Goal: Information Seeking & Learning: Learn about a topic

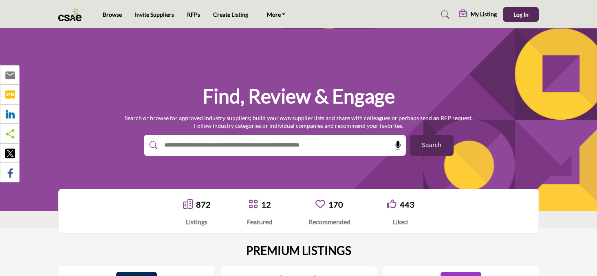
click at [264, 147] on input "text" at bounding box center [257, 145] width 194 height 12
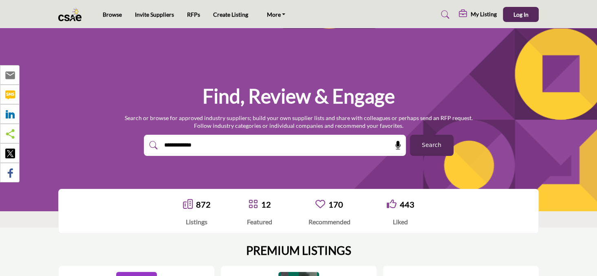
type input "**********"
click at [410, 135] on button "Search" at bounding box center [432, 145] width 44 height 21
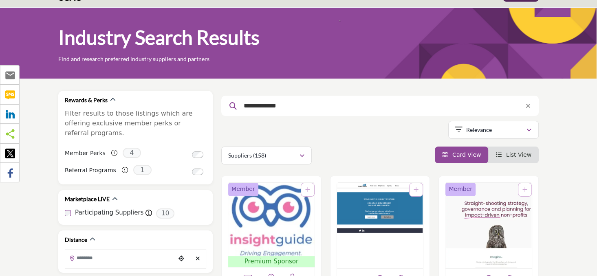
scroll to position [33, 0]
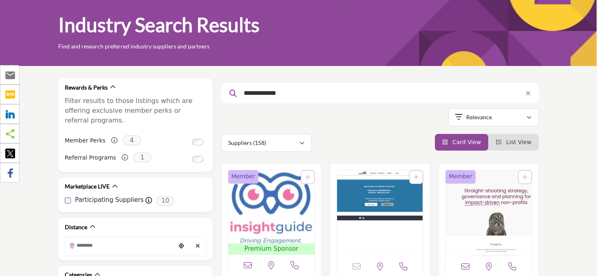
click at [521, 141] on span "List View" at bounding box center [518, 142] width 25 height 7
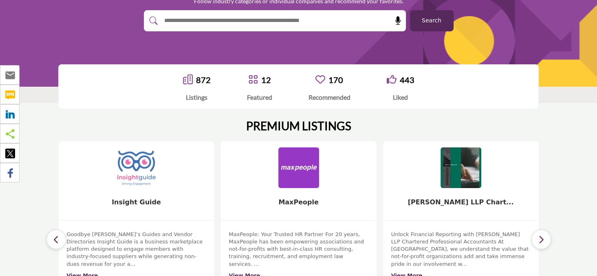
scroll to position [133, 0]
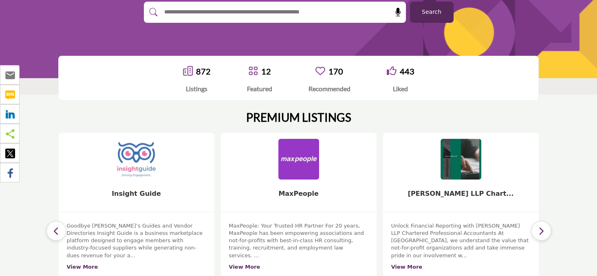
click at [357, 11] on div at bounding box center [266, 12] width 245 height 21
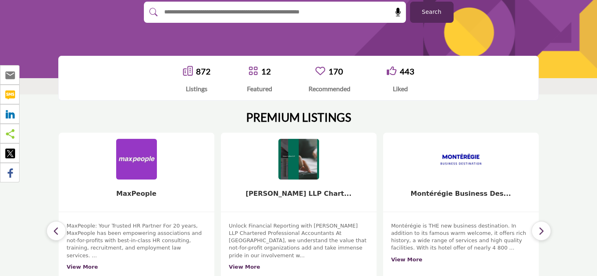
click at [236, 11] on input "text" at bounding box center [257, 12] width 194 height 12
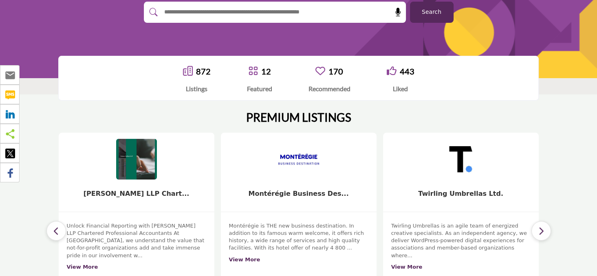
type input "***"
click at [410, 2] on button "Search" at bounding box center [432, 12] width 44 height 21
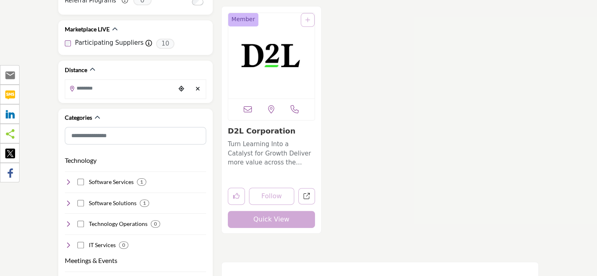
scroll to position [205, 0]
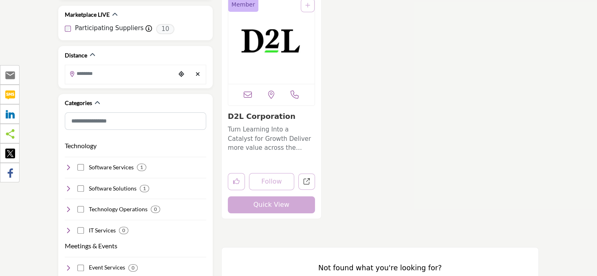
click at [262, 117] on link "D2L Corporation" at bounding box center [262, 116] width 68 height 9
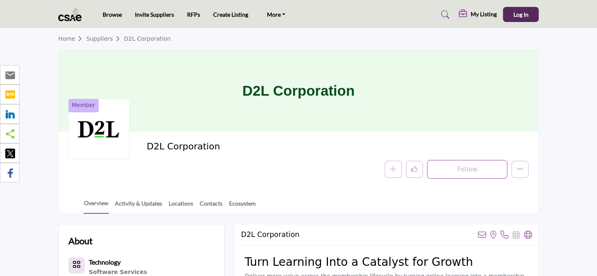
click at [95, 40] on link "Suppliers" at bounding box center [105, 38] width 38 height 7
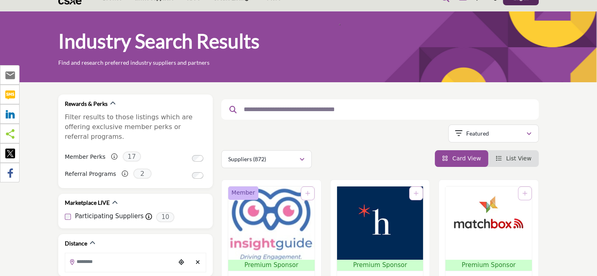
scroll to position [26, 0]
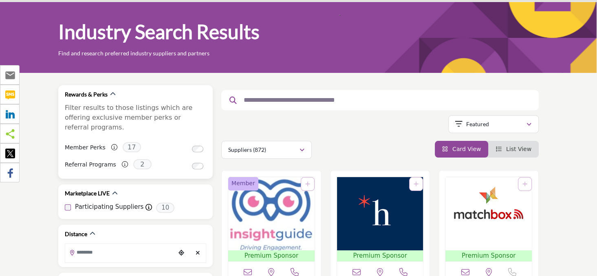
click at [94, 158] on label "Referral Programs" at bounding box center [90, 165] width 51 height 14
click at [90, 158] on label "Referral Programs" at bounding box center [90, 165] width 51 height 14
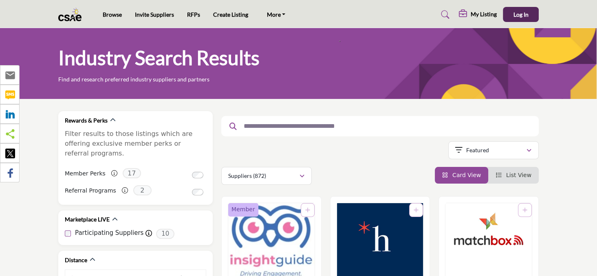
click at [514, 171] on li "List View" at bounding box center [513, 175] width 51 height 17
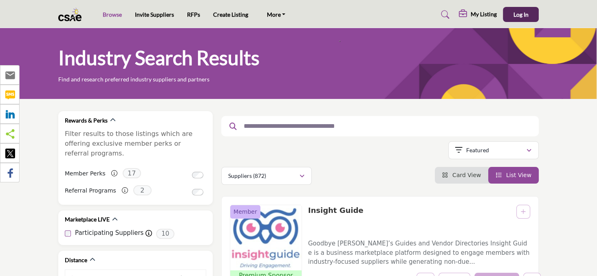
click at [115, 14] on link "Browse" at bounding box center [112, 14] width 19 height 7
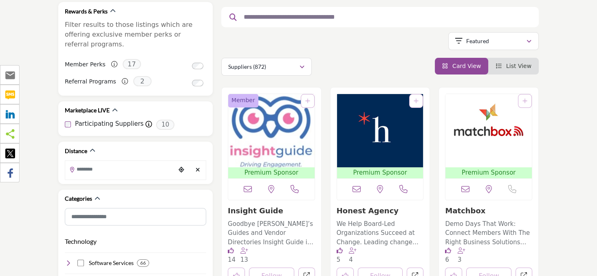
scroll to position [111, 0]
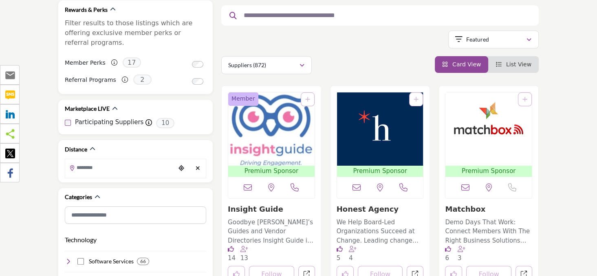
click at [267, 142] on img "Open Listing in new tab" at bounding box center [271, 129] width 86 height 73
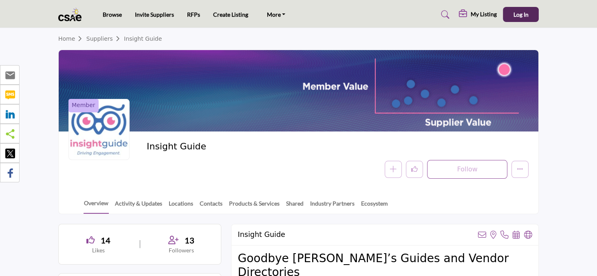
click at [64, 38] on link "Home" at bounding box center [72, 38] width 28 height 7
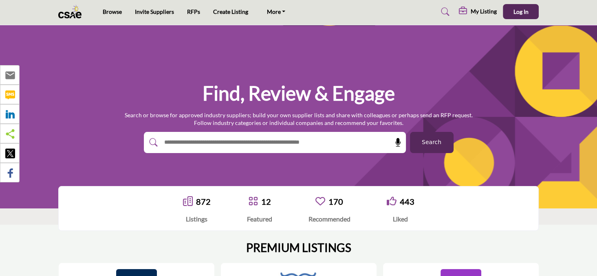
scroll to position [57, 0]
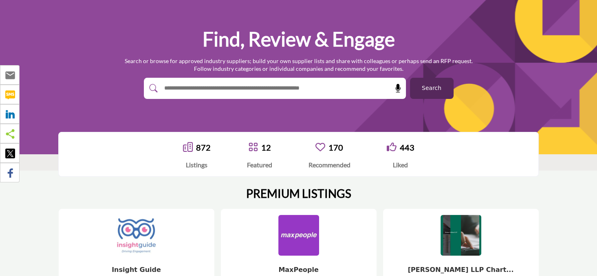
click at [340, 149] on link "170" at bounding box center [336, 148] width 15 height 10
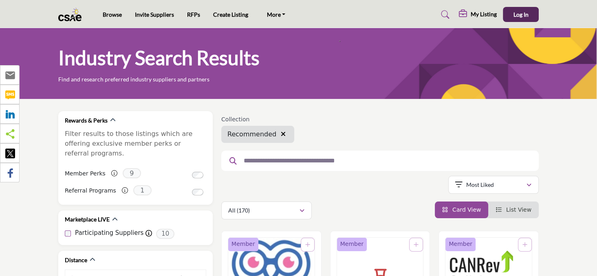
click at [315, 161] on input "text" at bounding box center [377, 161] width 275 height 11
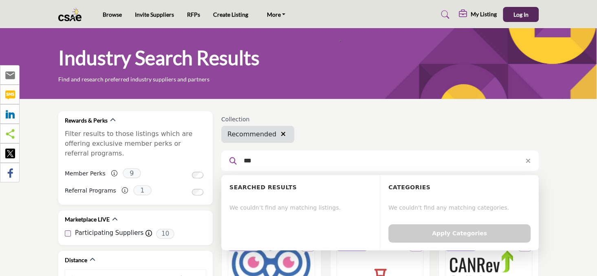
type input "***"
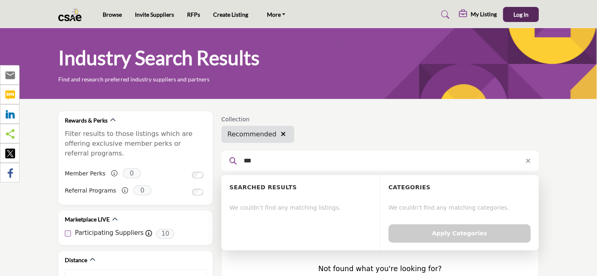
drag, startPoint x: 278, startPoint y: 158, endPoint x: 273, endPoint y: 159, distance: 4.6
click at [278, 158] on input "***" at bounding box center [377, 161] width 275 height 11
drag, startPoint x: 266, startPoint y: 160, endPoint x: 240, endPoint y: 160, distance: 26.1
click at [240, 160] on input "***" at bounding box center [377, 161] width 275 height 11
click at [514, 7] on button "Log In" at bounding box center [521, 14] width 36 height 15
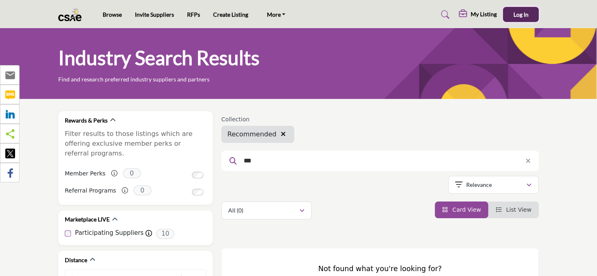
click at [516, 11] on span "Log In" at bounding box center [521, 14] width 15 height 7
